Goal: Transaction & Acquisition: Purchase product/service

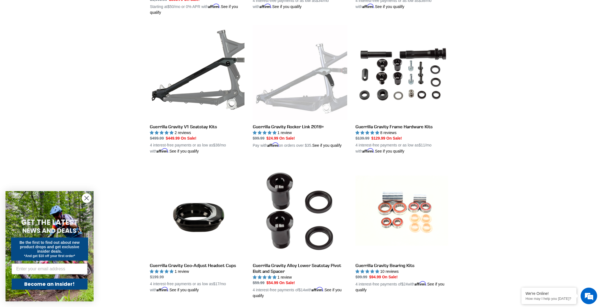
scroll to position [448, 0]
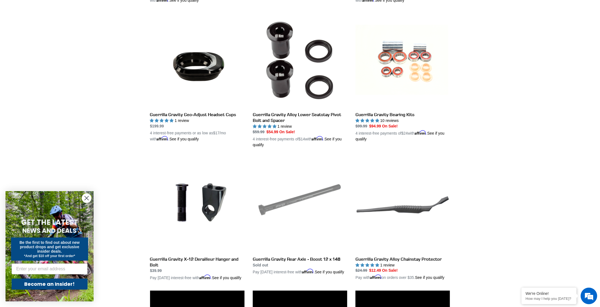
drag, startPoint x: 530, startPoint y: 183, endPoint x: 539, endPoint y: 264, distance: 81.0
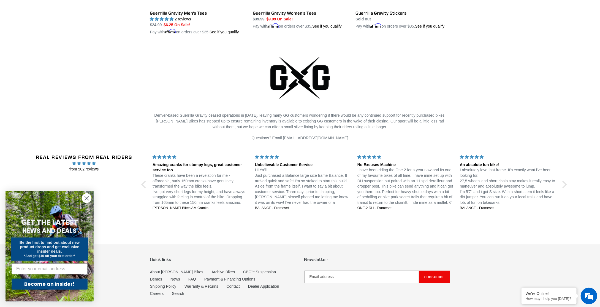
scroll to position [1251, 0]
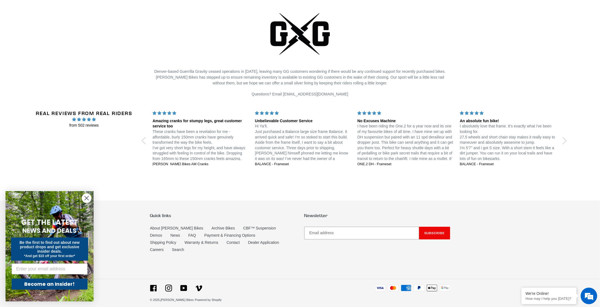
drag, startPoint x: 511, startPoint y: 194, endPoint x: 502, endPoint y: 226, distance: 33.1
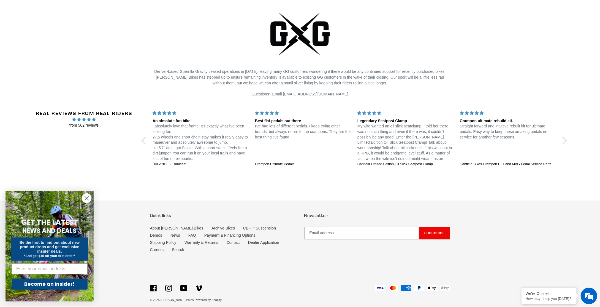
click at [86, 195] on circle "Close dialog" at bounding box center [86, 197] width 9 height 9
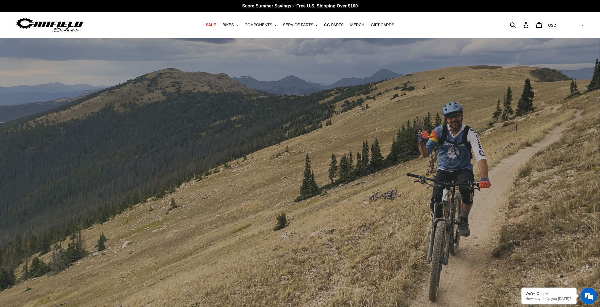
drag, startPoint x: 39, startPoint y: 232, endPoint x: 122, endPoint y: 39, distance: 210.5
click at [240, 28] on button "BIKES .cls-1{fill:#231f20}" at bounding box center [230, 24] width 21 height 7
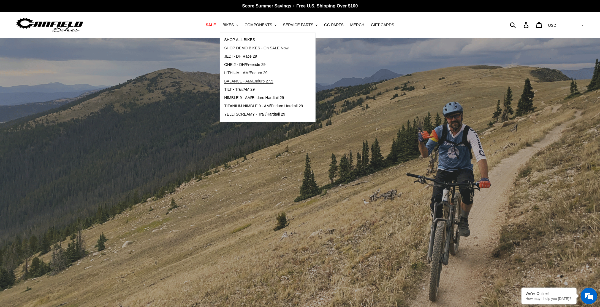
click at [236, 81] on span "BALANCE - AM/Enduro 27.5" at bounding box center [248, 81] width 49 height 5
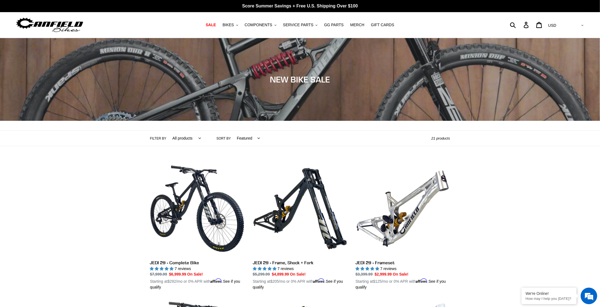
click at [182, 138] on select "All products 275 29er balance BFCM23 BFCM24 CBF Downhill Enduro Full Suspension…" at bounding box center [185, 138] width 36 height 15
click at [244, 136] on select "Featured Best selling Alphabetically, A-Z Alphabetically, Z-A Price, low to hig…" at bounding box center [247, 138] width 30 height 15
select select "price-ascending"
click at [232, 131] on select "Featured Best selling Alphabetically, A-Z Alphabetically, Z-A Price, low to hig…" at bounding box center [247, 138] width 30 height 15
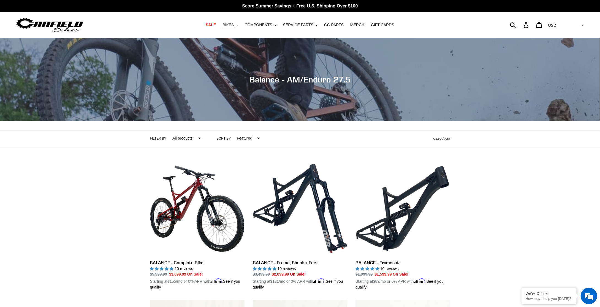
click at [234, 25] on span "BIKES" at bounding box center [228, 25] width 11 height 5
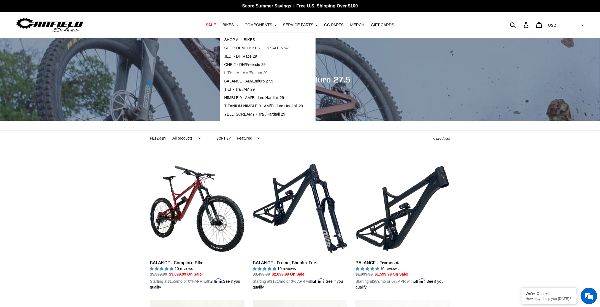
click at [247, 73] on span "LITHIUM - AM/Enduro 29" at bounding box center [245, 73] width 43 height 5
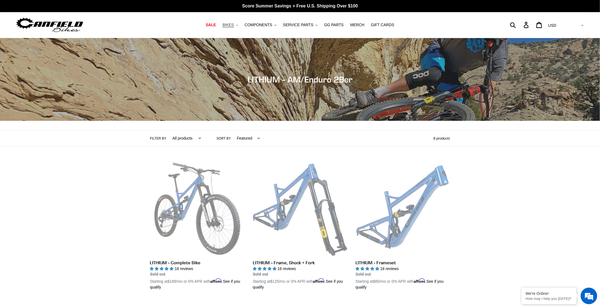
click at [234, 24] on span "BIKES" at bounding box center [228, 25] width 11 height 5
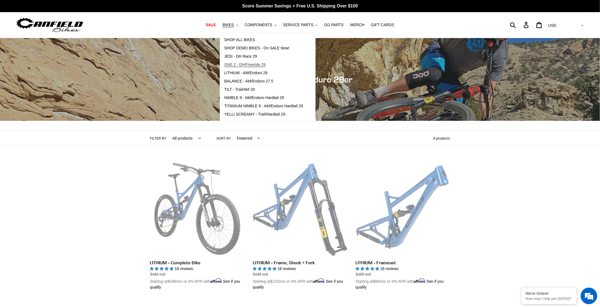
click at [240, 65] on span "ONE.2 - DH/Freeride 29" at bounding box center [244, 64] width 41 height 5
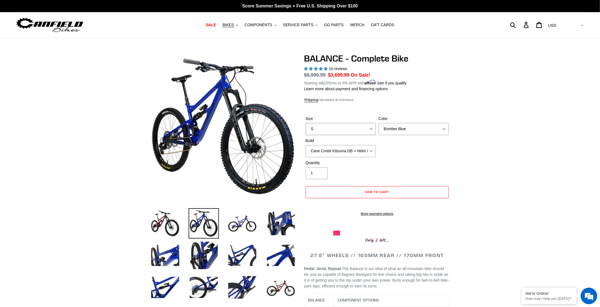
click at [362, 129] on select "S M L XL" at bounding box center [341, 129] width 70 height 12
select select "M"
click at [306, 123] on select "S M L XL" at bounding box center [341, 129] width 70 height 12
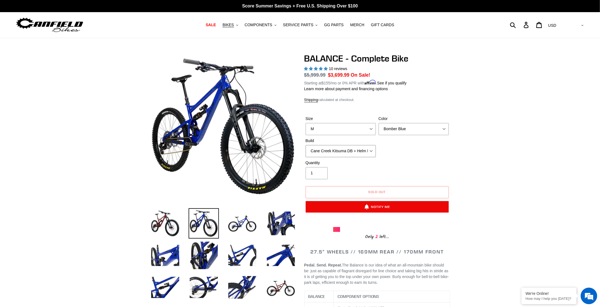
click at [358, 149] on select "Cane Creek Kitsuma DB + Helm MKII + SRAM GX Cane Creek Kitsuma DB + Helm MKII +…" at bounding box center [341, 151] width 70 height 12
click at [357, 149] on select "Cane Creek Kitsuma DB + Helm MKII + SRAM GX Cane Creek Kitsuma DB + Helm MKII +…" at bounding box center [341, 151] width 70 height 12
click at [384, 127] on select "Bomber Blue Goat's Blood Stealth Black" at bounding box center [414, 129] width 70 height 12
click at [379, 123] on select "Bomber Blue Goat's Blood Stealth Black" at bounding box center [414, 129] width 70 height 12
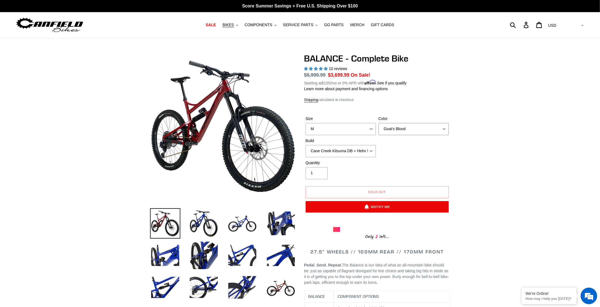
click at [399, 126] on select "Bomber Blue Goat's Blood Stealth Black" at bounding box center [414, 129] width 70 height 12
click at [379, 123] on select "Bomber Blue Goat's Blood Stealth Black" at bounding box center [414, 129] width 70 height 12
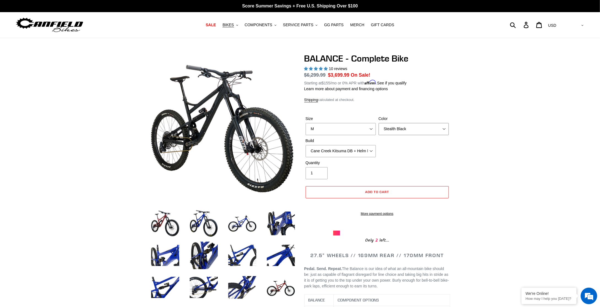
click at [404, 131] on select "Bomber Blue Goat's Blood Stealth Black" at bounding box center [414, 129] width 70 height 12
click at [379, 123] on select "Bomber Blue Goat's Blood Stealth Black" at bounding box center [414, 129] width 70 height 12
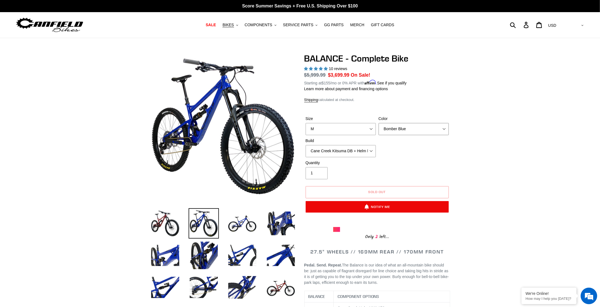
click at [395, 128] on select "Bomber Blue Goat's Blood Stealth Black" at bounding box center [414, 129] width 70 height 12
click at [379, 123] on select "Bomber Blue Goat's Blood Stealth Black" at bounding box center [414, 129] width 70 height 12
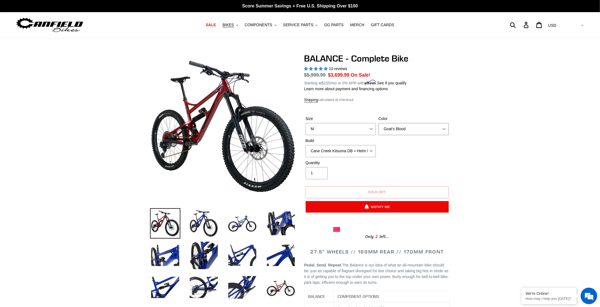
click at [397, 127] on select "Bomber Blue Goat's Blood Stealth Black" at bounding box center [414, 129] width 70 height 12
select select "Stealth Black"
click at [379, 123] on select "Bomber Blue Goat's Blood Stealth Black" at bounding box center [414, 129] width 70 height 12
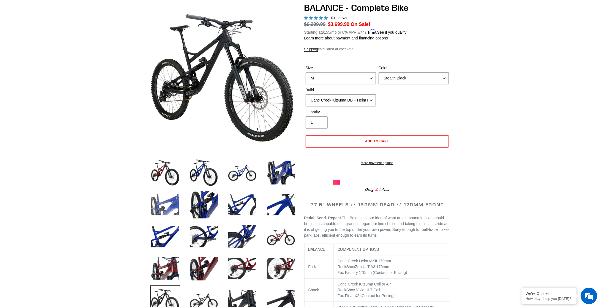
scroll to position [55, 0]
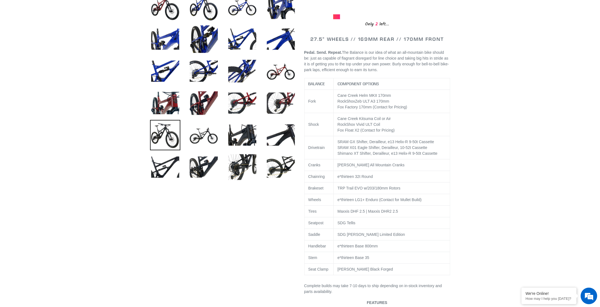
drag, startPoint x: 56, startPoint y: 195, endPoint x: 64, endPoint y: 242, distance: 47.8
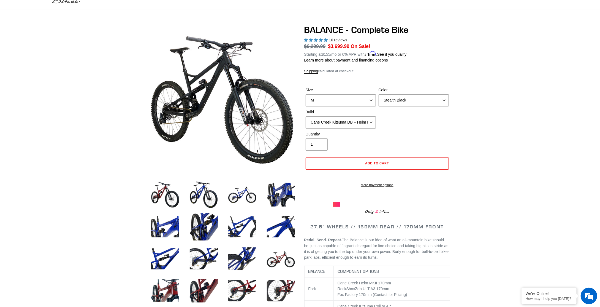
scroll to position [0, 0]
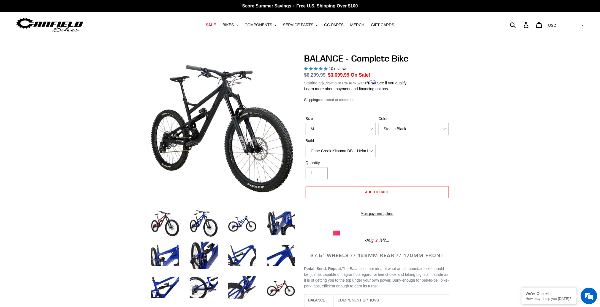
drag, startPoint x: 118, startPoint y: 223, endPoint x: 139, endPoint y: 164, distance: 63.4
drag, startPoint x: 324, startPoint y: 69, endPoint x: 488, endPoint y: 108, distance: 169.1
drag, startPoint x: 481, startPoint y: 64, endPoint x: 518, endPoint y: -20, distance: 92.7
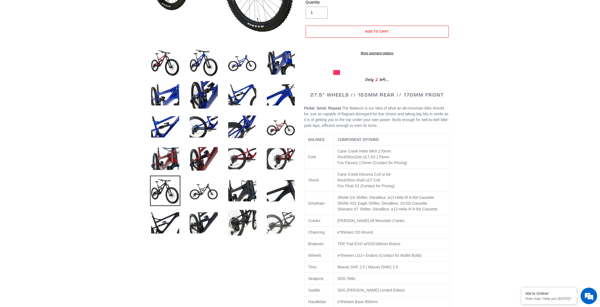
scroll to position [171, 0]
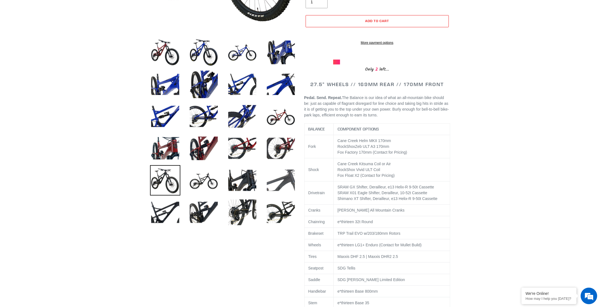
click at [294, 188] on img at bounding box center [281, 180] width 30 height 30
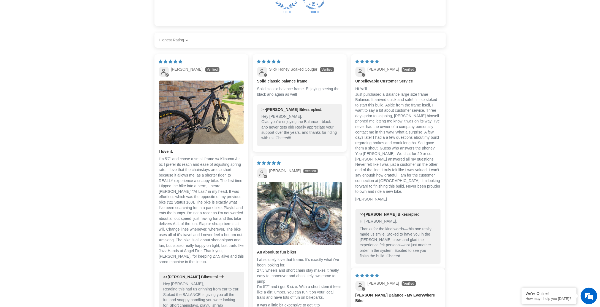
scroll to position [1190, 0]
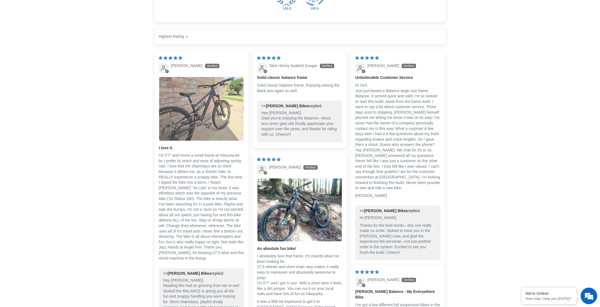
click at [213, 125] on img "Link to user picture 1" at bounding box center [201, 109] width 85 height 64
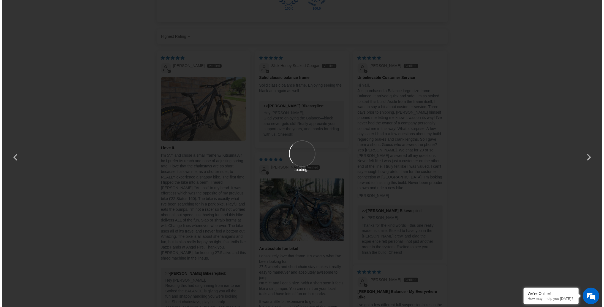
scroll to position [0, 0]
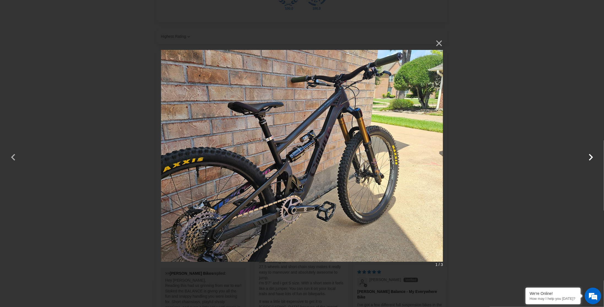
click at [590, 156] on button "button" at bounding box center [590, 153] width 13 height 13
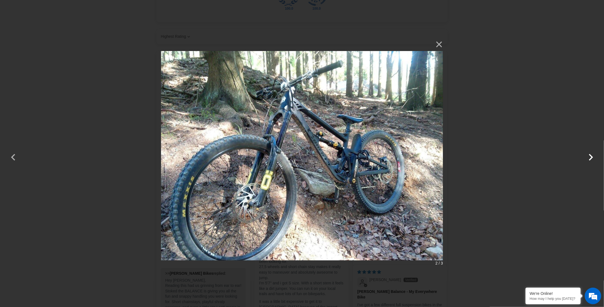
click at [590, 156] on button "button" at bounding box center [590, 153] width 13 height 13
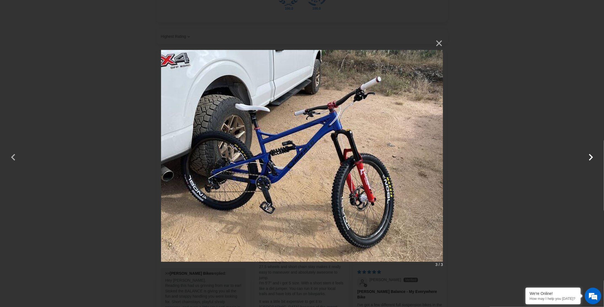
click at [590, 156] on button "button" at bounding box center [590, 153] width 13 height 13
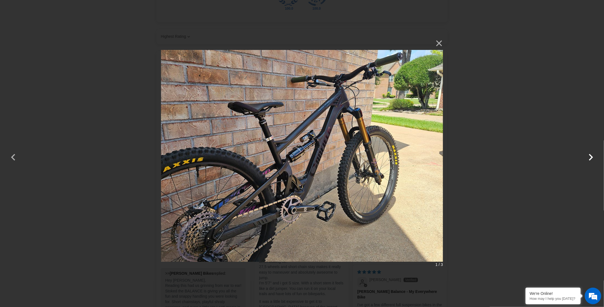
click at [590, 156] on button "button" at bounding box center [590, 153] width 13 height 13
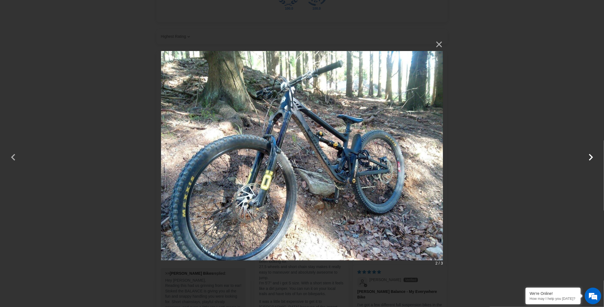
click at [590, 156] on button "button" at bounding box center [590, 153] width 13 height 13
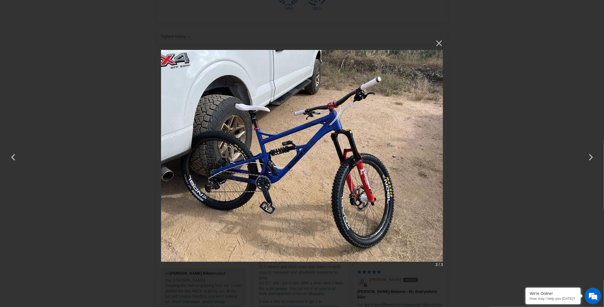
click at [537, 159] on div "× 3 / 3 Loading..." at bounding box center [302, 153] width 604 height 307
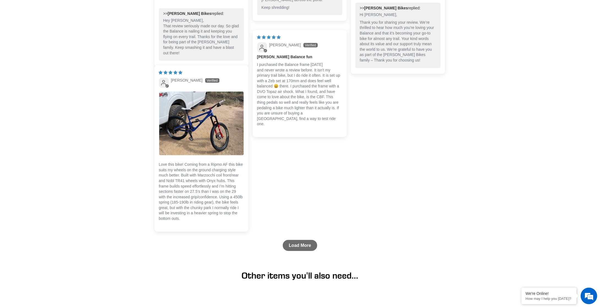
scroll to position [1603, 0]
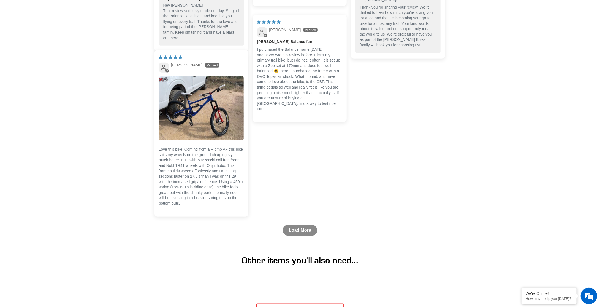
click at [299, 233] on link "Load More" at bounding box center [300, 229] width 34 height 11
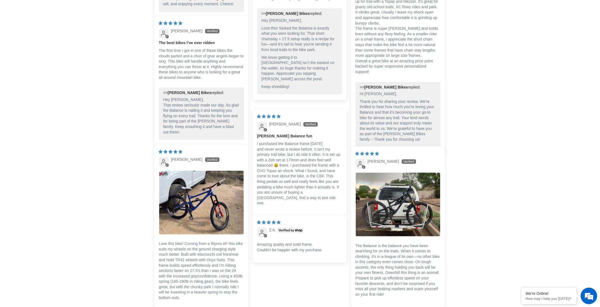
scroll to position [1487, 0]
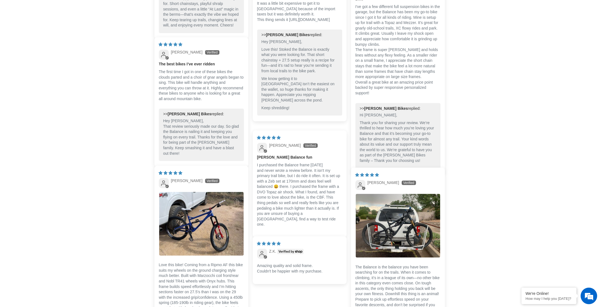
drag, startPoint x: 536, startPoint y: 177, endPoint x: 558, endPoint y: 139, distance: 44.2
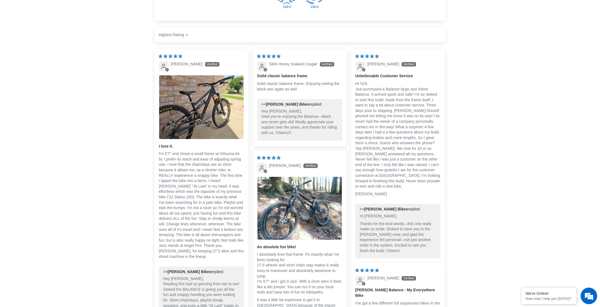
scroll to position [1158, 0]
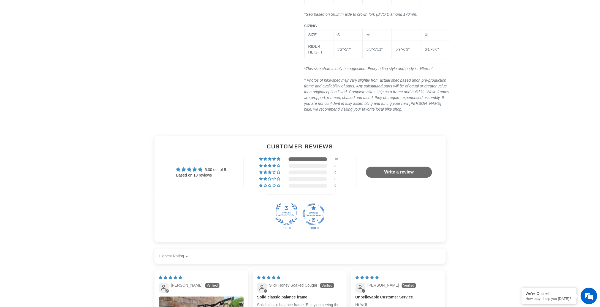
drag, startPoint x: 521, startPoint y: 144, endPoint x: 520, endPoint y: 107, distance: 36.9
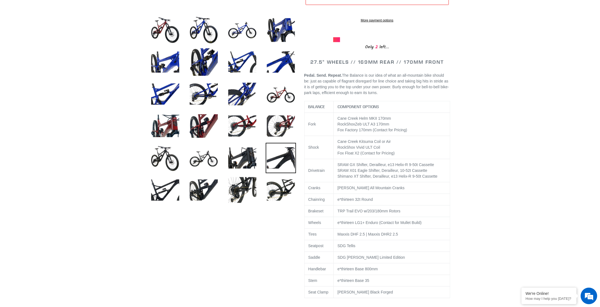
drag, startPoint x: 506, startPoint y: 125, endPoint x: 504, endPoint y: 53, distance: 72.2
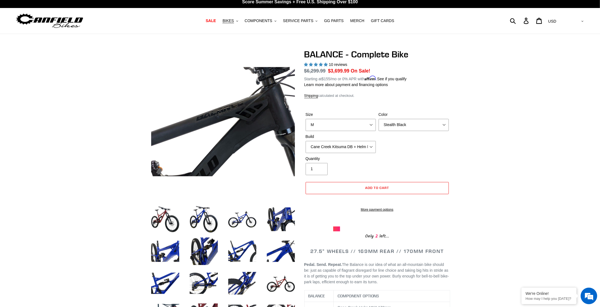
scroll to position [0, 0]
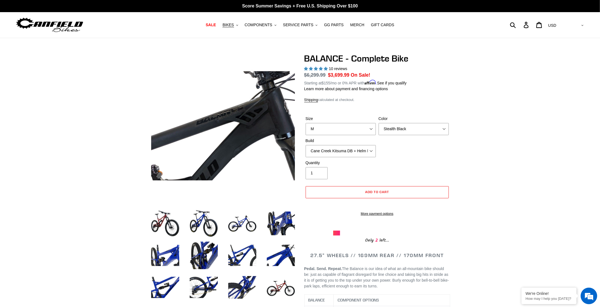
drag, startPoint x: 499, startPoint y: 86, endPoint x: 511, endPoint y: 24, distance: 62.7
click at [169, 220] on img at bounding box center [165, 223] width 30 height 30
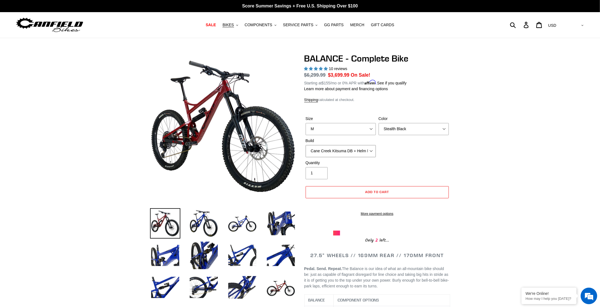
click at [335, 156] on select "Cane Creek Kitsuma DB + Helm MKII + SRAM GX Cane Creek Kitsuma DB + Helm MKII +…" at bounding box center [341, 151] width 70 height 12
click at [335, 151] on select "Cane Creek Kitsuma DB + Helm MKII + SRAM GX Cane Creek Kitsuma DB + Helm MKII +…" at bounding box center [341, 151] width 70 height 12
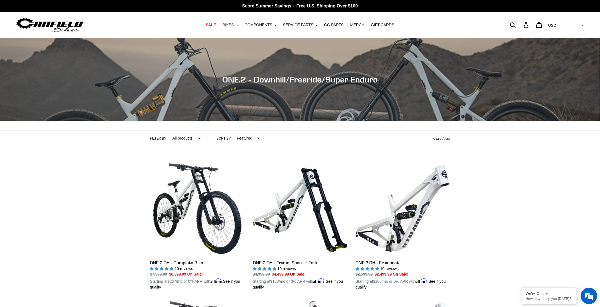
click at [233, 24] on span "BIKES" at bounding box center [228, 25] width 11 height 5
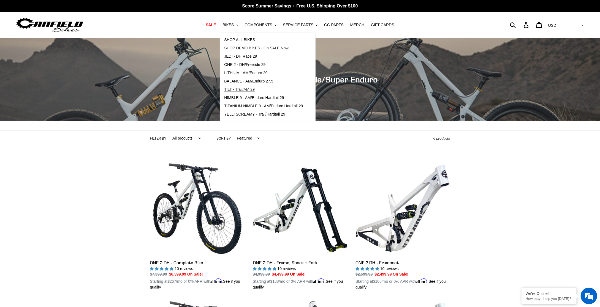
click at [247, 89] on span "TILT - Trail/AM 29" at bounding box center [239, 89] width 31 height 5
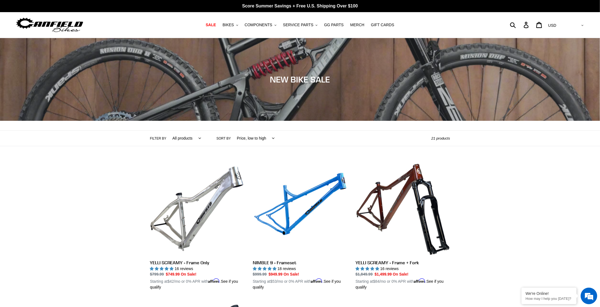
click at [194, 136] on select "All products 275 29er balance BFCM23 BFCM24 CBF Downhill Enduro Full Suspension…" at bounding box center [185, 138] width 36 height 15
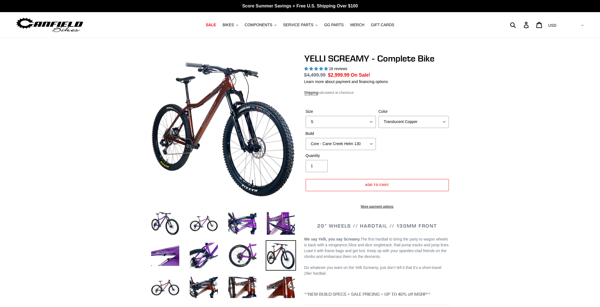
select select "highest-rating"
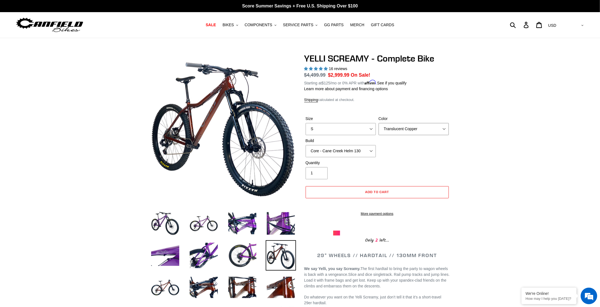
click at [399, 126] on select "Translucent Copper Purple Haze Raw" at bounding box center [414, 129] width 70 height 12
click at [379, 123] on select "Translucent Copper Purple Haze Raw" at bounding box center [414, 129] width 70 height 12
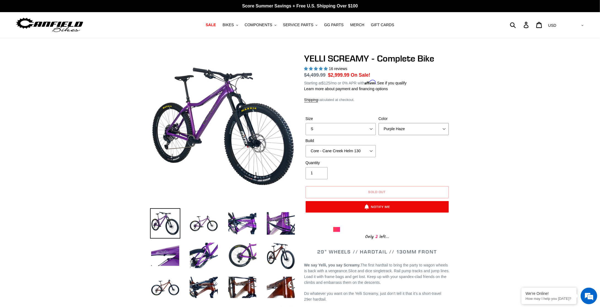
click at [401, 125] on select "Translucent Copper Purple Haze Raw" at bounding box center [414, 129] width 70 height 12
click at [379, 123] on select "Translucent Copper Purple Haze Raw" at bounding box center [414, 129] width 70 height 12
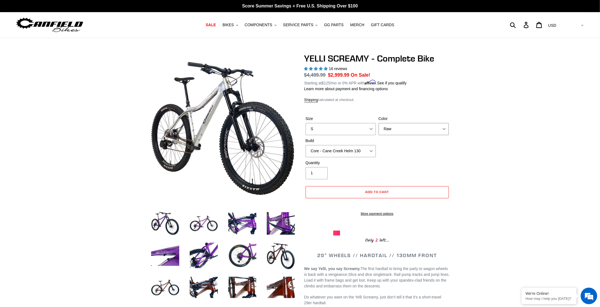
click at [410, 130] on select "Translucent Copper Purple Haze Raw" at bounding box center [414, 129] width 70 height 12
select select "Translucent Copper"
click at [379, 123] on select "Translucent Copper Purple Haze Raw" at bounding box center [414, 129] width 70 height 12
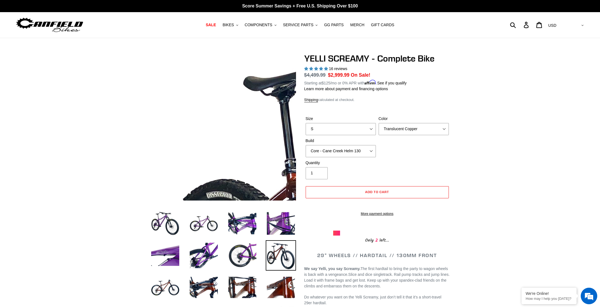
select select "highest-rating"
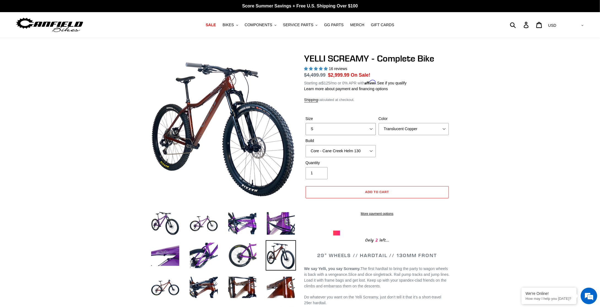
click at [372, 130] on select "S M L XL" at bounding box center [341, 129] width 70 height 12
select select "L"
click at [306, 123] on select "S M L XL" at bounding box center [341, 129] width 70 height 12
click at [372, 153] on select "Core - Cane Creek Helm 130 Pro - [GEOGRAPHIC_DATA] Helm 130 Core - Fox 34 SL Fa…" at bounding box center [341, 151] width 70 height 12
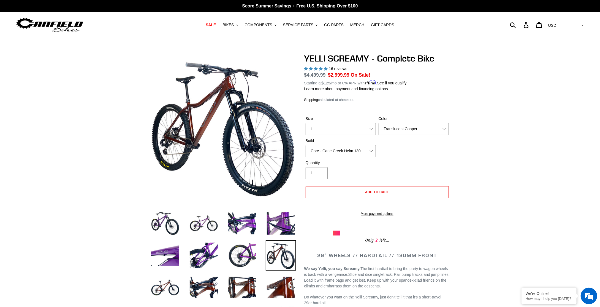
click at [240, 26] on button "BIKES .cls-1{fill:#231f20}" at bounding box center [230, 24] width 21 height 7
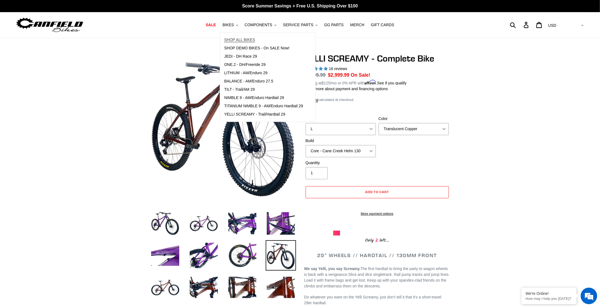
click at [248, 41] on span "SHOP ALL BIKES" at bounding box center [239, 39] width 31 height 5
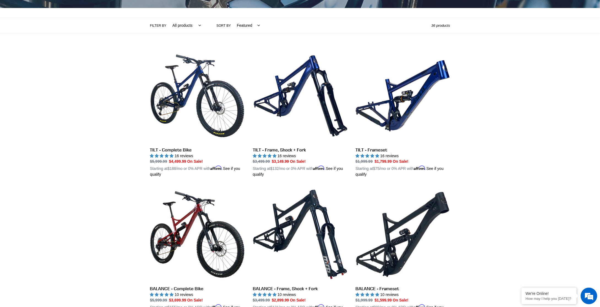
scroll to position [110, 0]
